Goal: Information Seeking & Learning: Learn about a topic

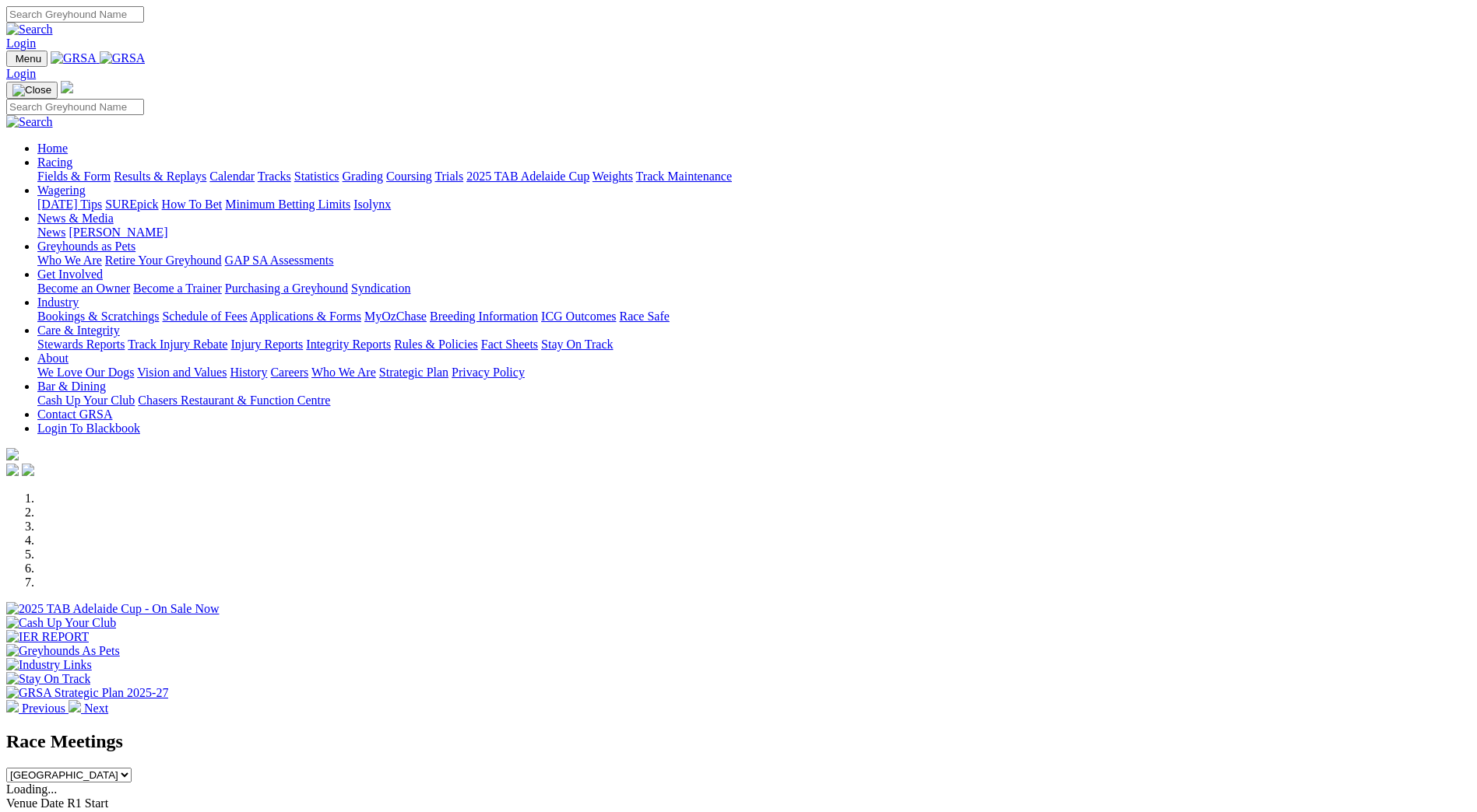
scroll to position [467, 0]
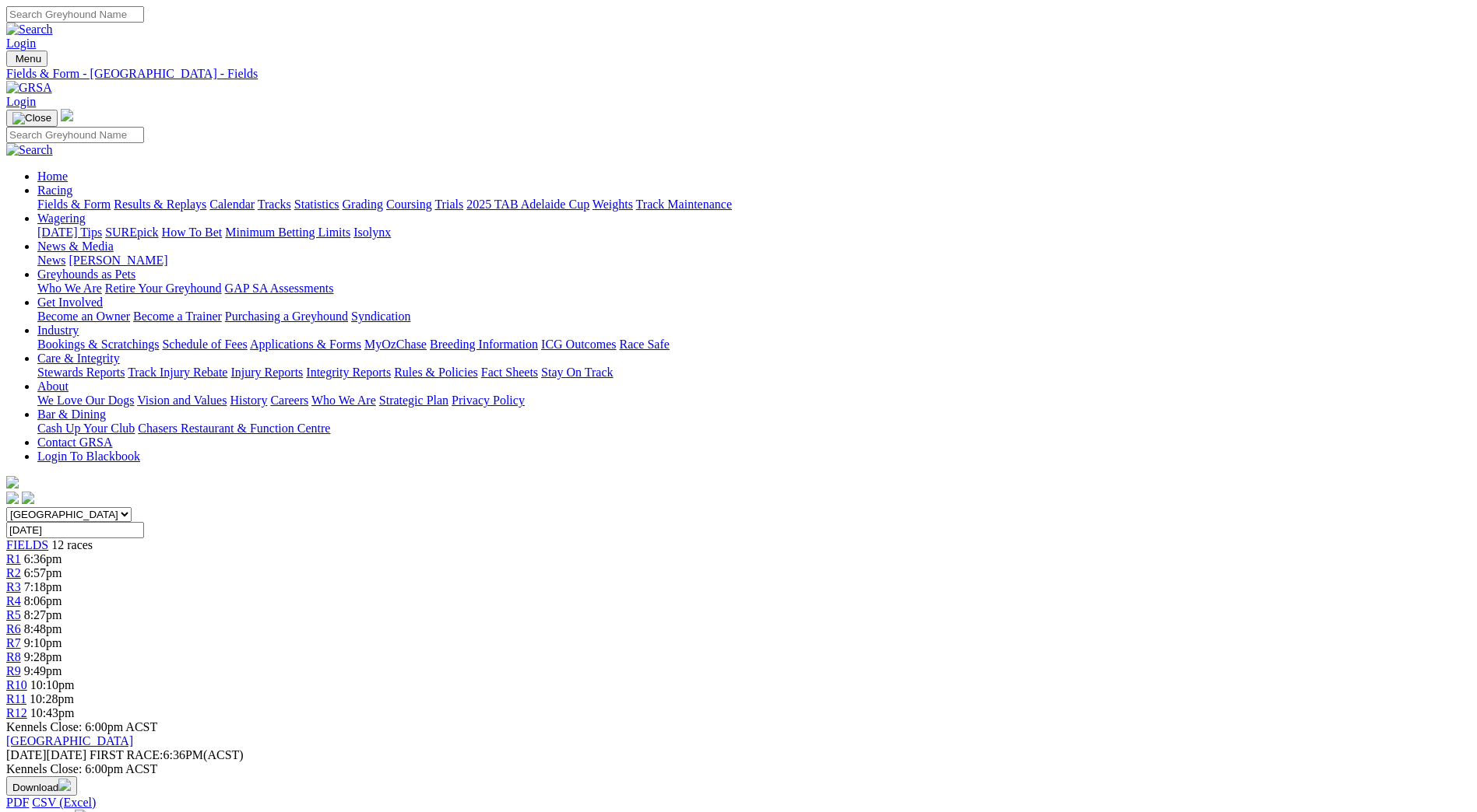
click at [111, 197] on link "Fields & Form" at bounding box center [74, 204] width 74 height 13
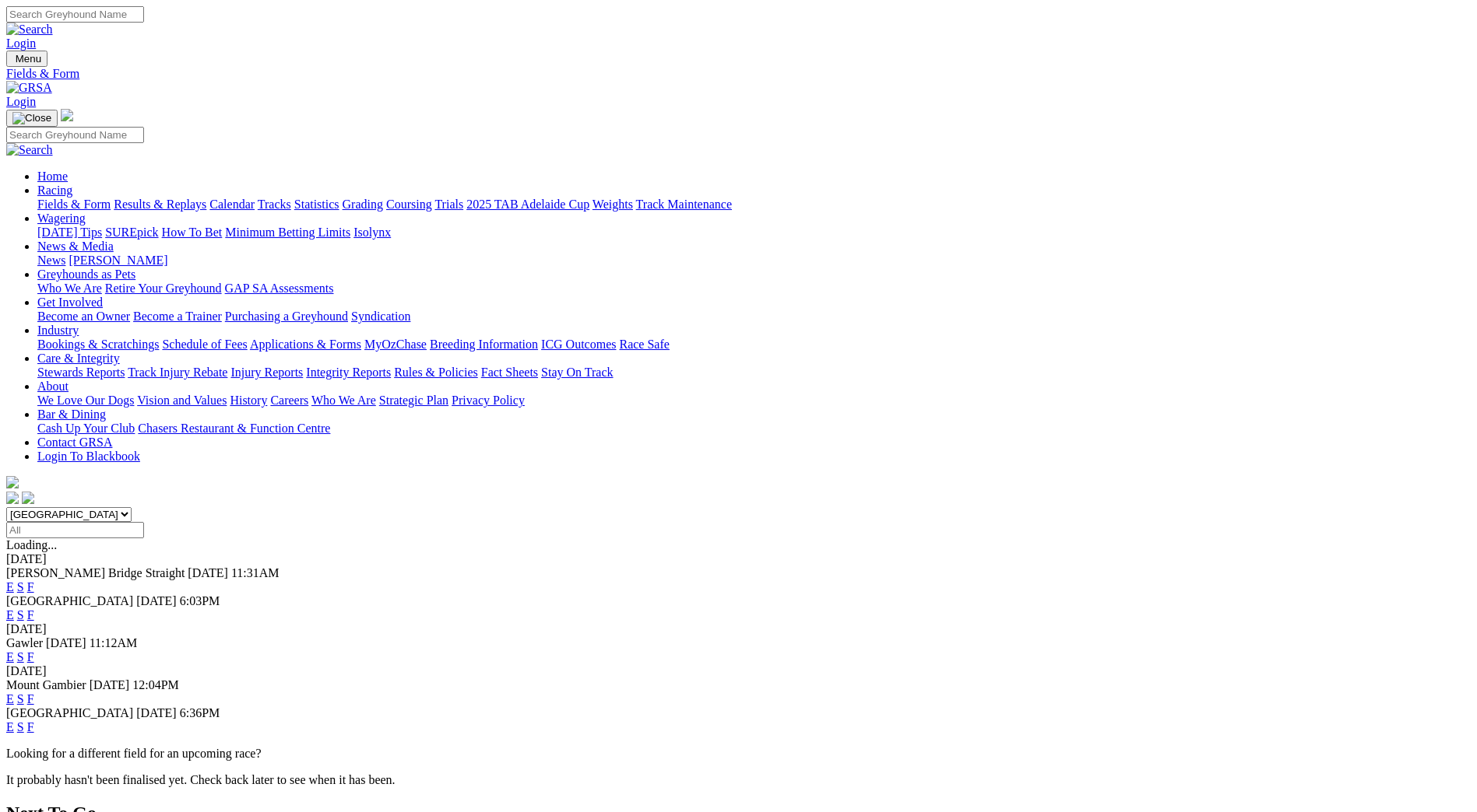
click at [35, 580] on link "F" at bounding box center [31, 586] width 7 height 13
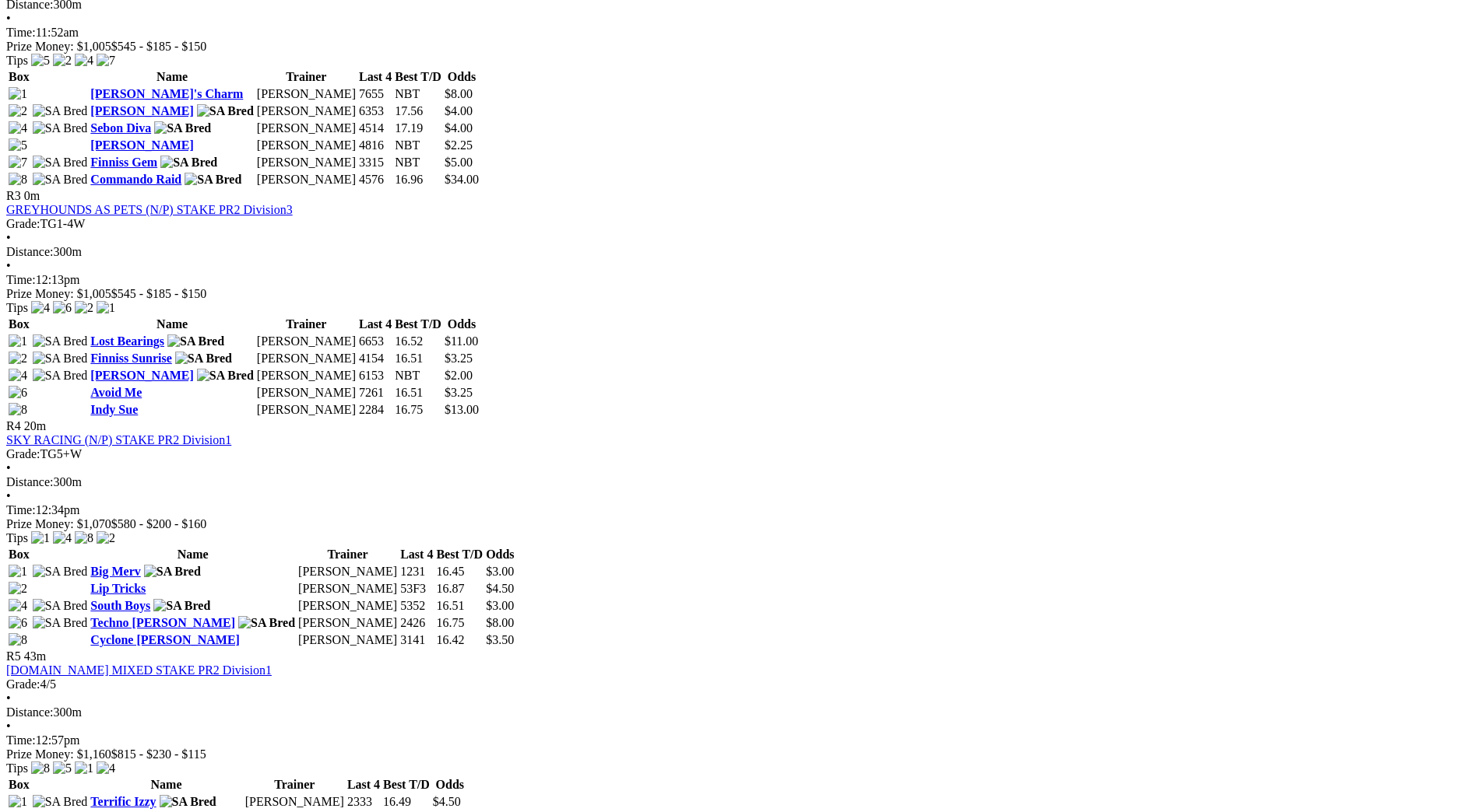
scroll to position [1323, 0]
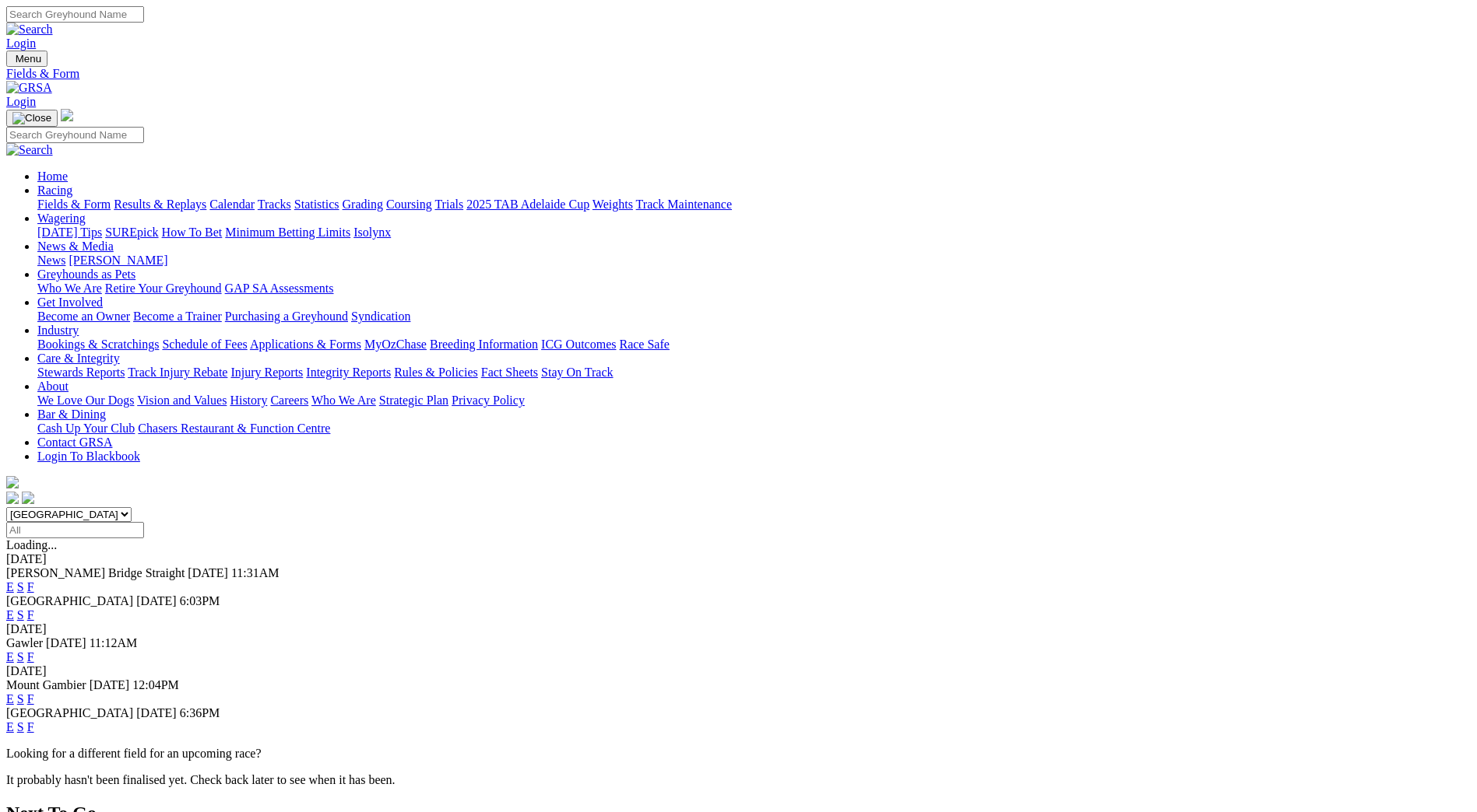
click at [35, 608] on link "F" at bounding box center [31, 615] width 7 height 13
